Goal: Information Seeking & Learning: Find specific fact

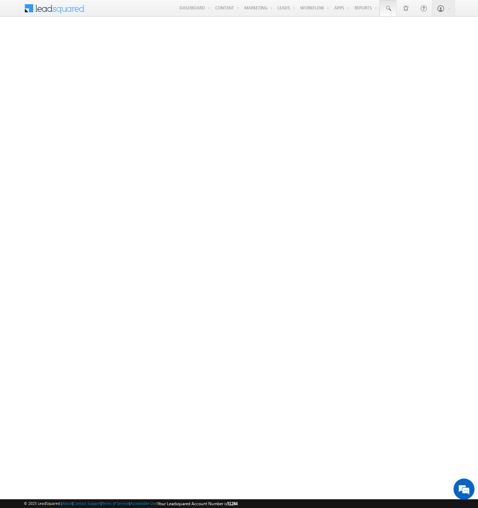
click at [388, 8] on span at bounding box center [388, 8] width 7 height 7
type input "8940065572"
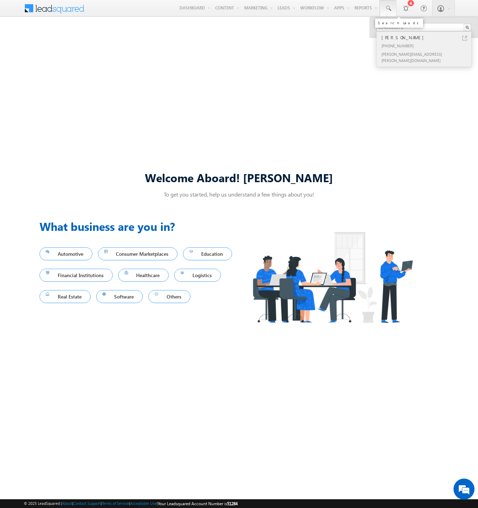
click at [427, 37] on div "[PERSON_NAME]" at bounding box center [427, 38] width 94 height 8
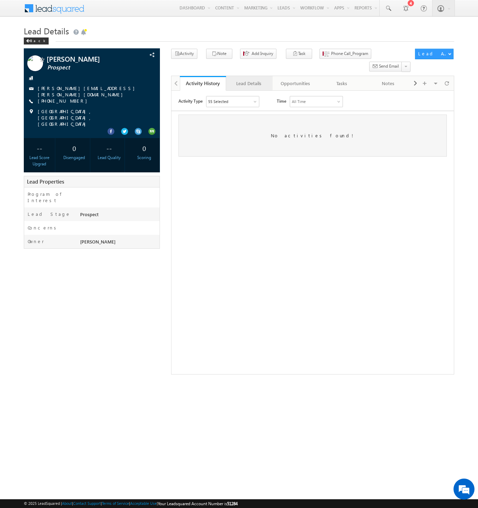
click at [249, 79] on div "Lead Details" at bounding box center [249, 83] width 34 height 8
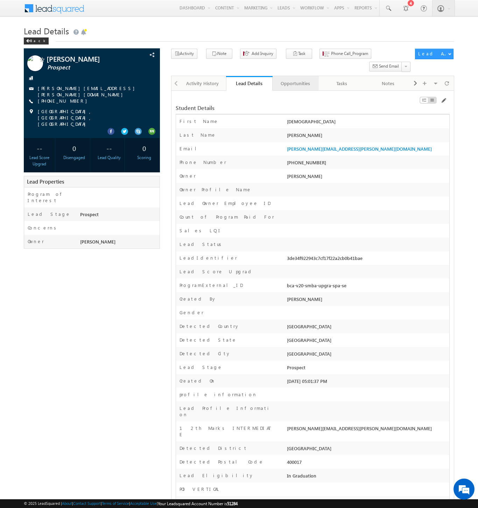
click at [295, 79] on div "Opportunities" at bounding box center [295, 83] width 34 height 8
